Goal: Information Seeking & Learning: Learn about a topic

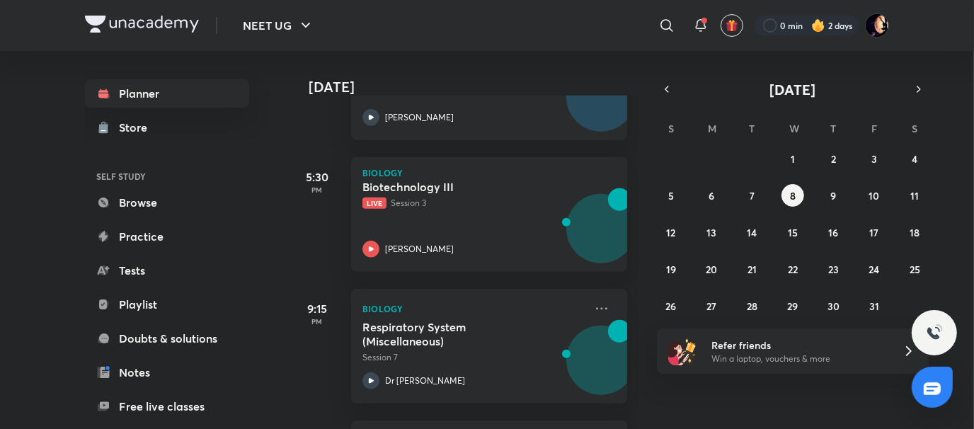
scroll to position [680, 0]
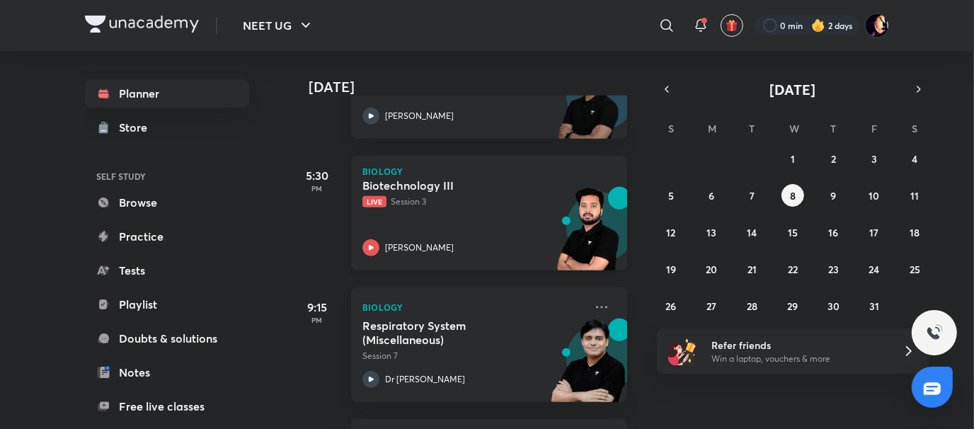
click at [429, 195] on p "Live Session 3" at bounding box center [474, 201] width 222 height 13
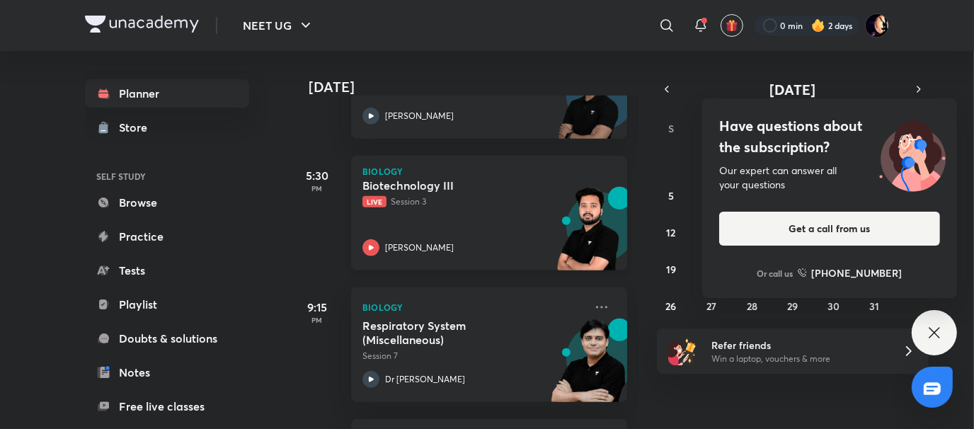
click at [411, 256] on div "Biology Biotechnology III Live Session 3 [PERSON_NAME]" at bounding box center [489, 213] width 276 height 115
click at [938, 334] on icon at bounding box center [934, 332] width 17 height 17
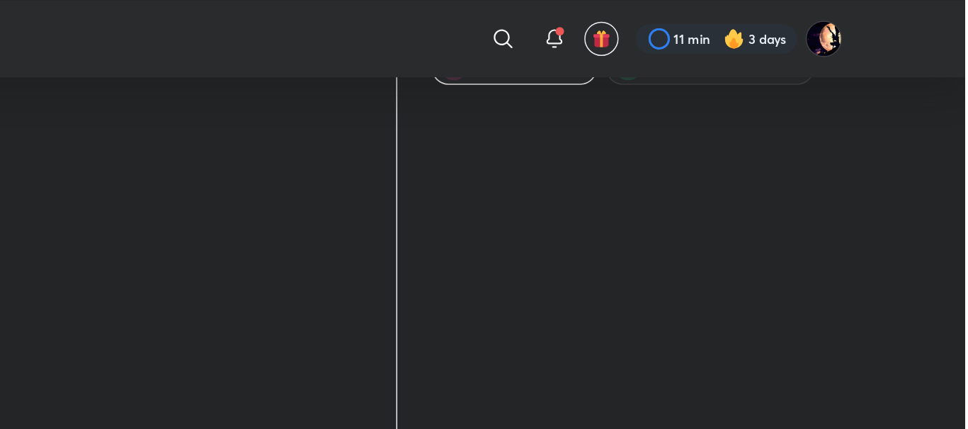
scroll to position [72, 0]
